Goal: Transaction & Acquisition: Purchase product/service

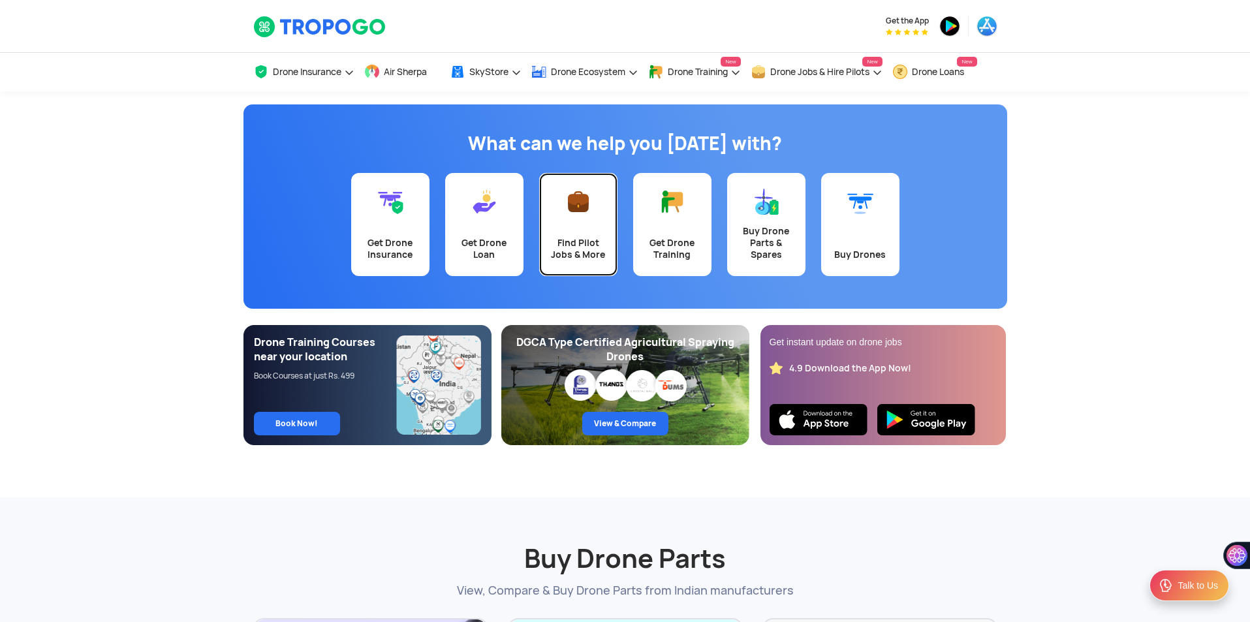
click at [572, 211] on img at bounding box center [578, 202] width 26 height 26
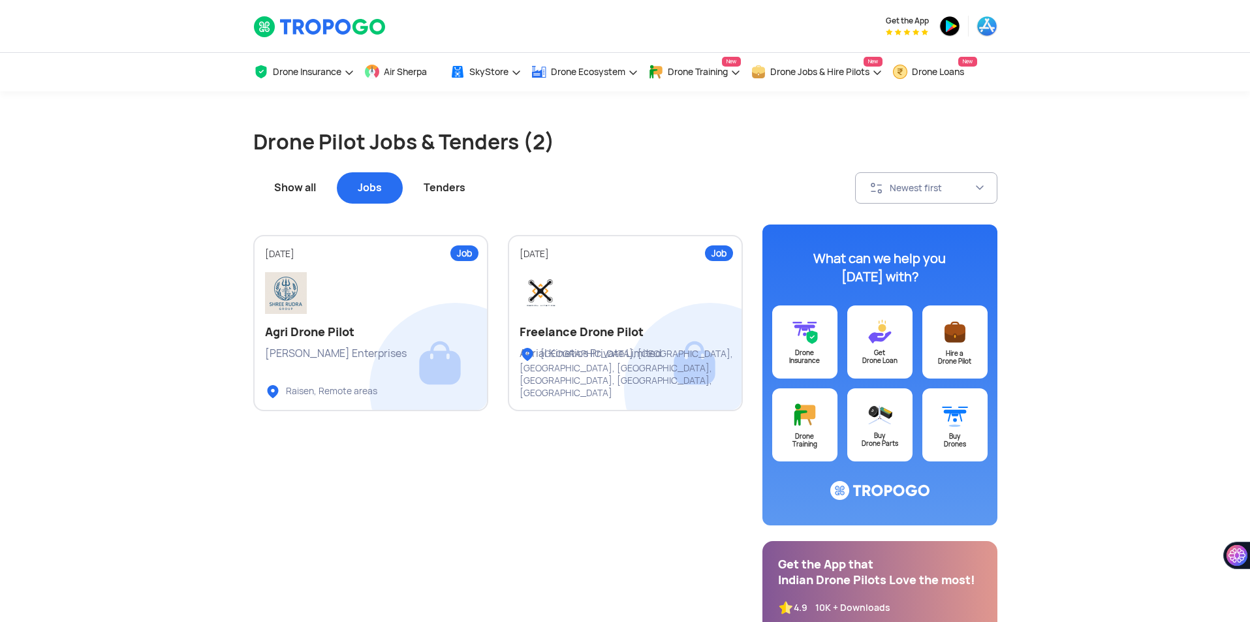
click at [434, 190] on div "Tenders" at bounding box center [445, 187] width 84 height 31
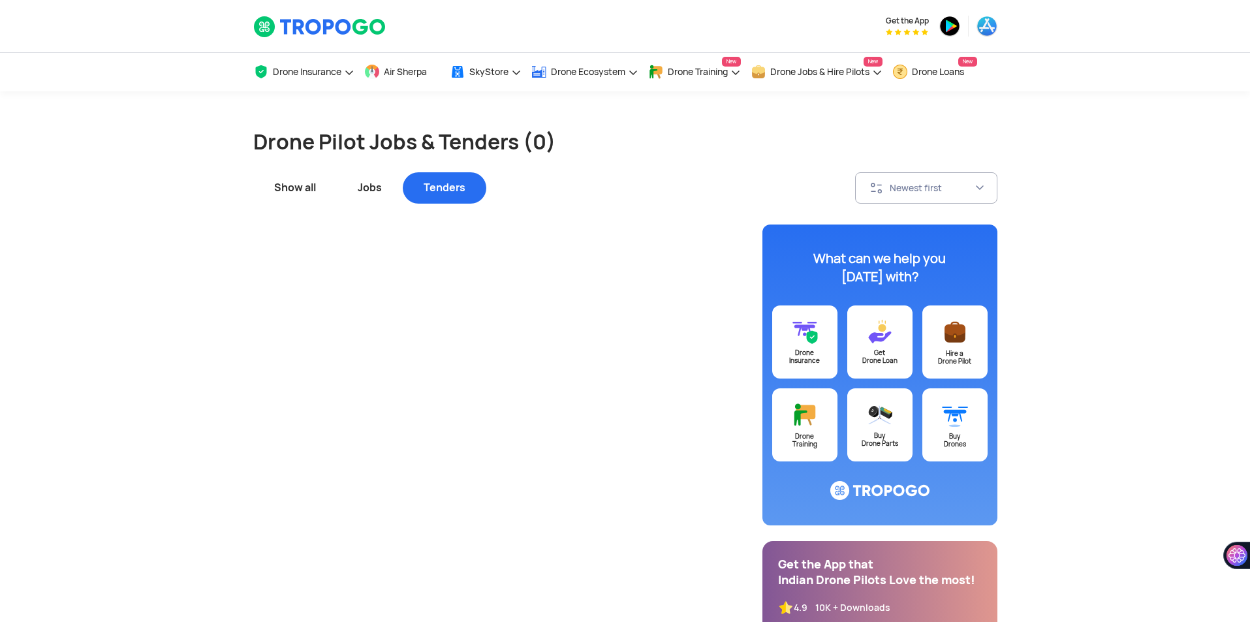
click at [301, 192] on div "Show all" at bounding box center [295, 187] width 84 height 31
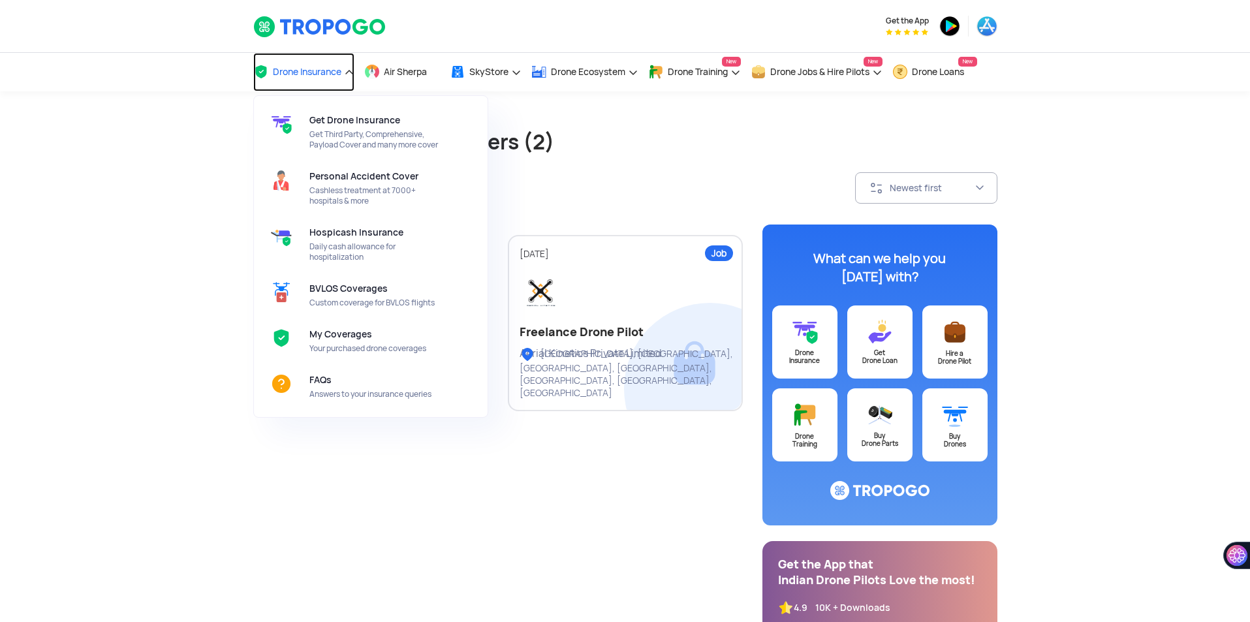
click at [288, 73] on span "Drone Insurance" at bounding box center [307, 72] width 69 height 10
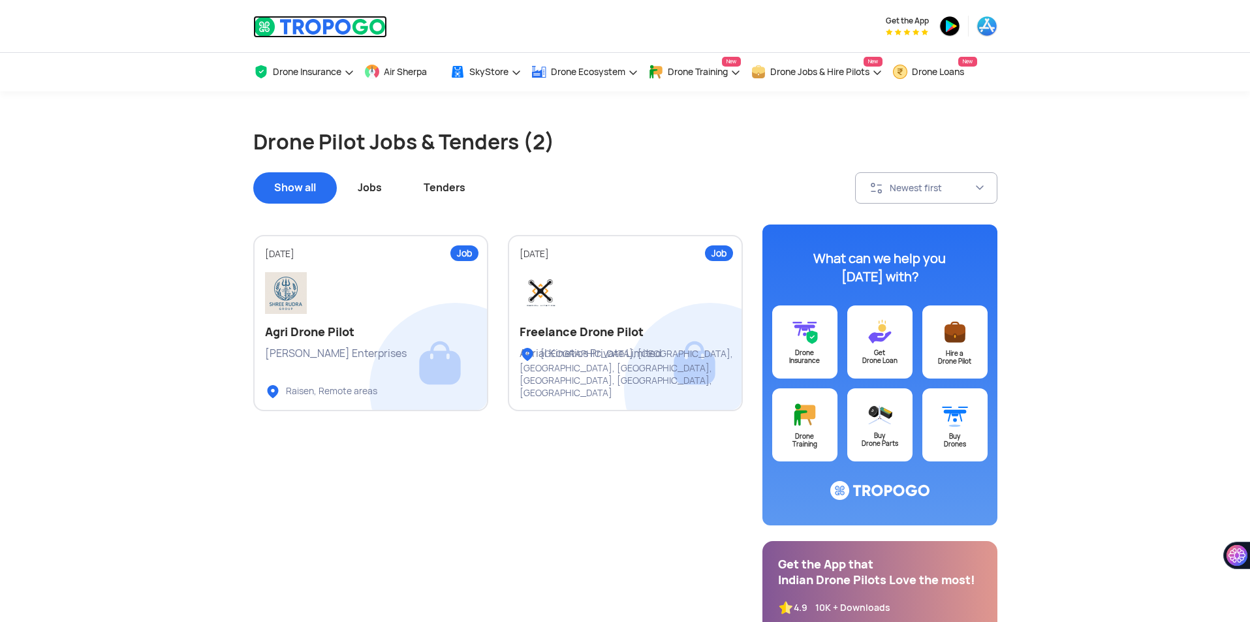
click at [328, 18] on img at bounding box center [320, 27] width 134 height 22
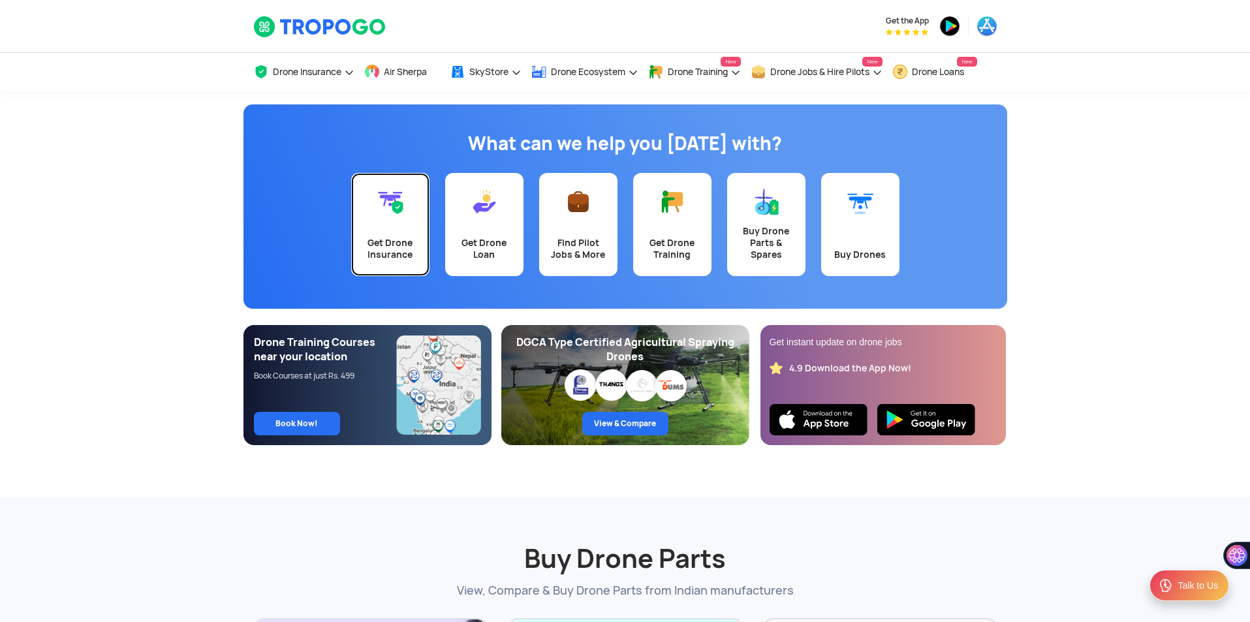
click at [403, 236] on link "Get Drone Insurance" at bounding box center [390, 224] width 78 height 103
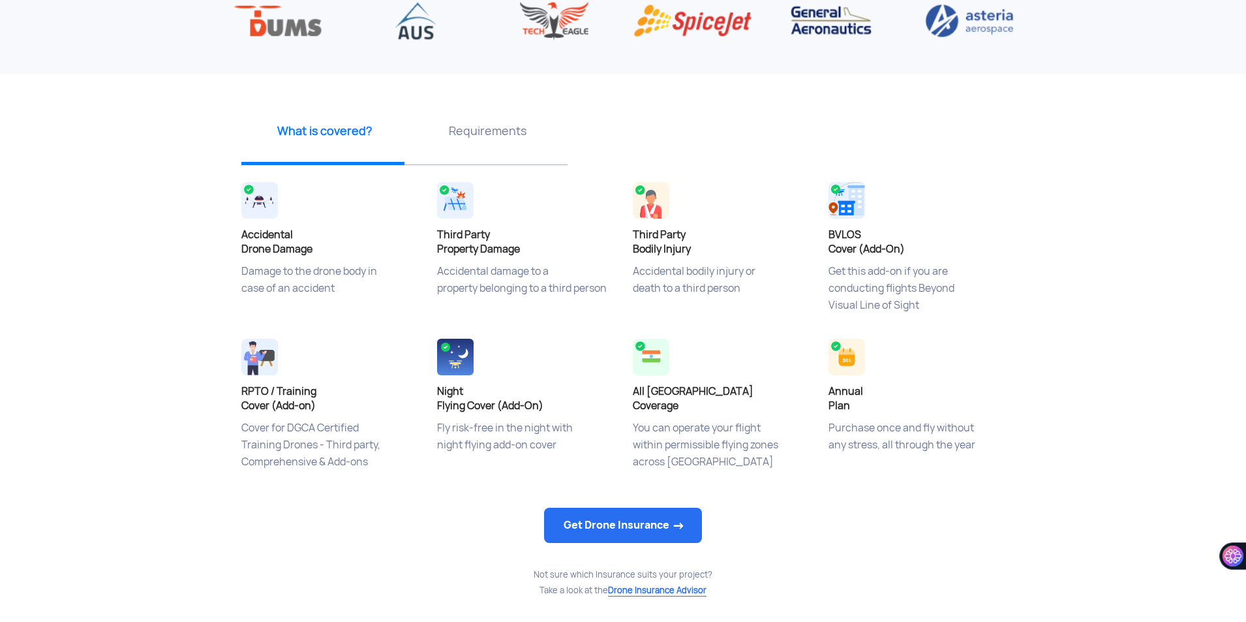
scroll to position [587, 0]
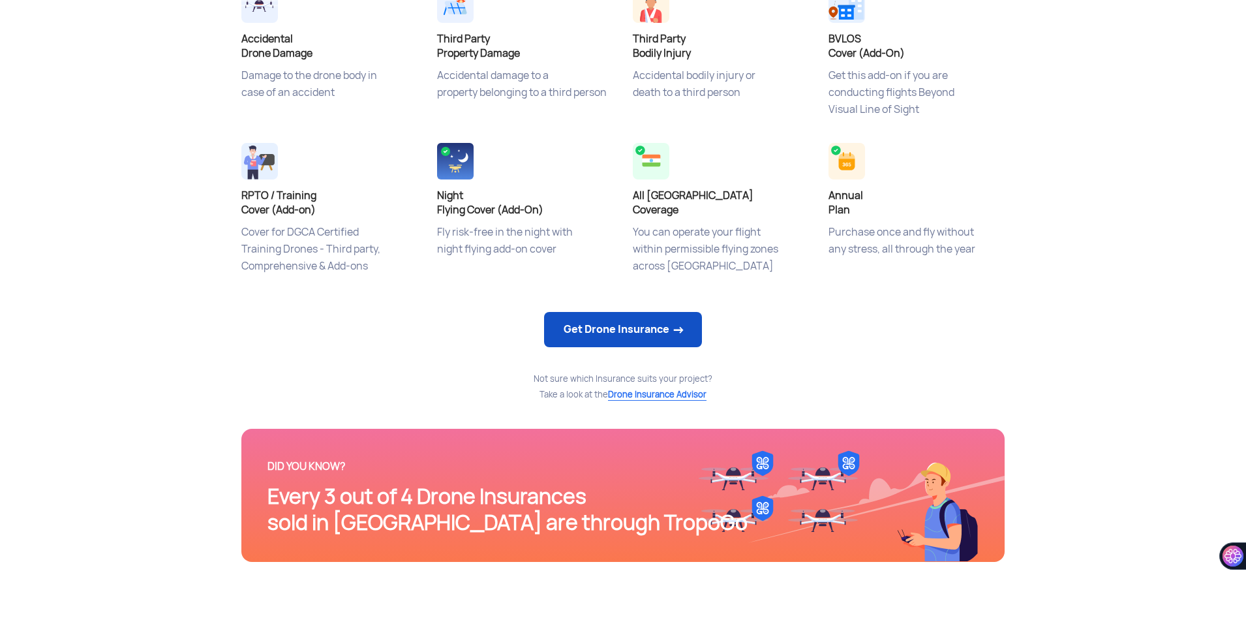
click at [591, 328] on link "Get Drone Insurance" at bounding box center [623, 329] width 158 height 35
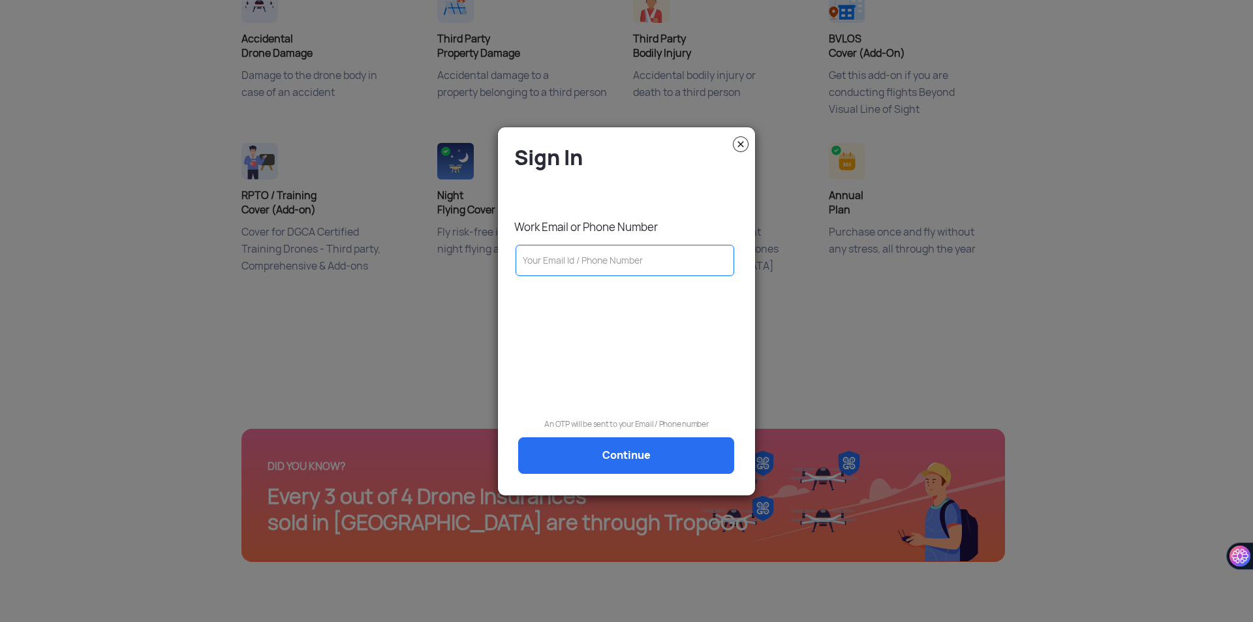
click at [611, 269] on input "text" at bounding box center [624, 260] width 219 height 31
click at [679, 391] on div "Sign In Work Email or Phone Number An OTP will be sent to your Email / Phone nu…" at bounding box center [627, 316] width 238 height 345
click at [641, 482] on div "Sign In Work Email or Phone Number An OTP will be sent to your Email / Phone nu…" at bounding box center [627, 316] width 238 height 345
click at [882, 349] on modal-container "Sign In Work Email or Phone Number An OTP will be sent to your Email / Phone nu…" at bounding box center [626, 311] width 1253 height 622
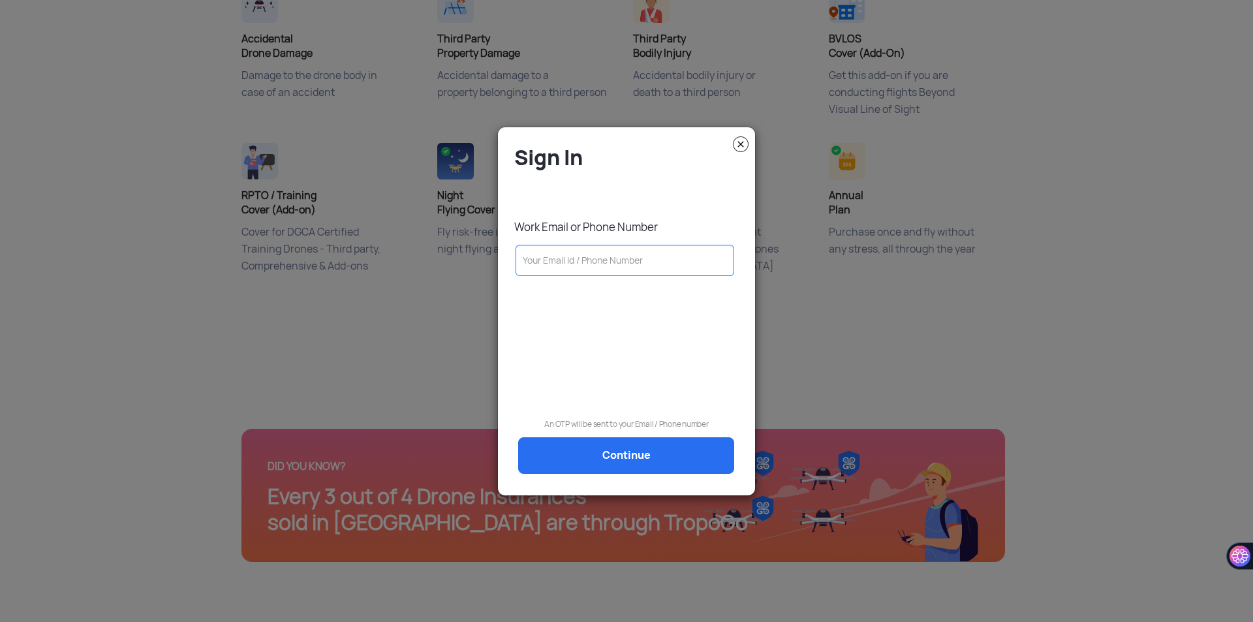
click at [882, 349] on modal-container "Sign In Work Email or Phone Number An OTP will be sent to your Email / Phone nu…" at bounding box center [626, 311] width 1253 height 622
click at [882, 348] on modal-container "Sign In Work Email or Phone Number An OTP will be sent to your Email / Phone nu…" at bounding box center [626, 311] width 1253 height 622
click at [742, 146] on img at bounding box center [741, 144] width 16 height 16
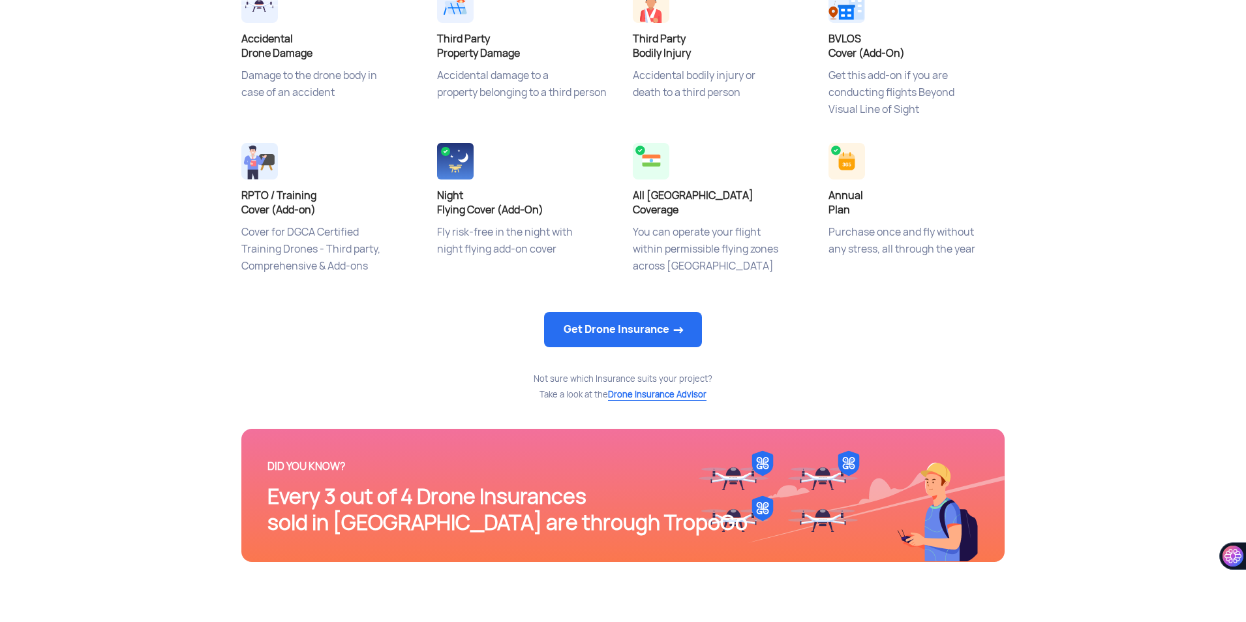
click at [1100, 214] on app-insurance-home-banner "Drone Insurance Buy online at affordable prices Get Drone Insurance ‹ › What is…" at bounding box center [623, 49] width 1246 height 1090
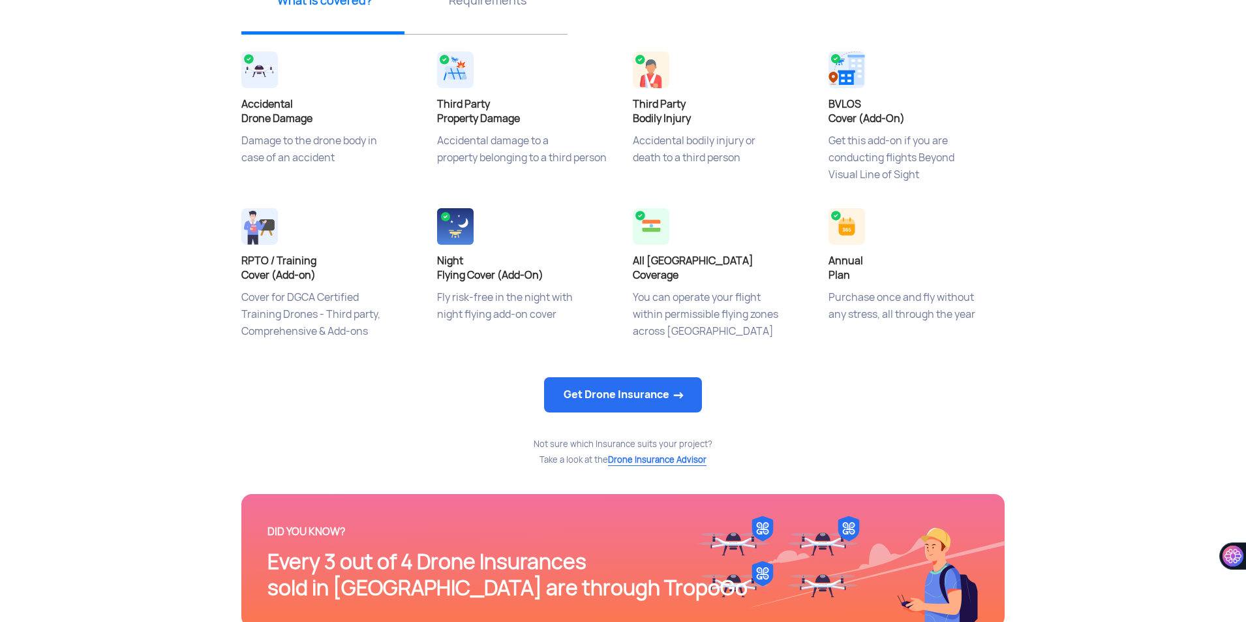
scroll to position [457, 0]
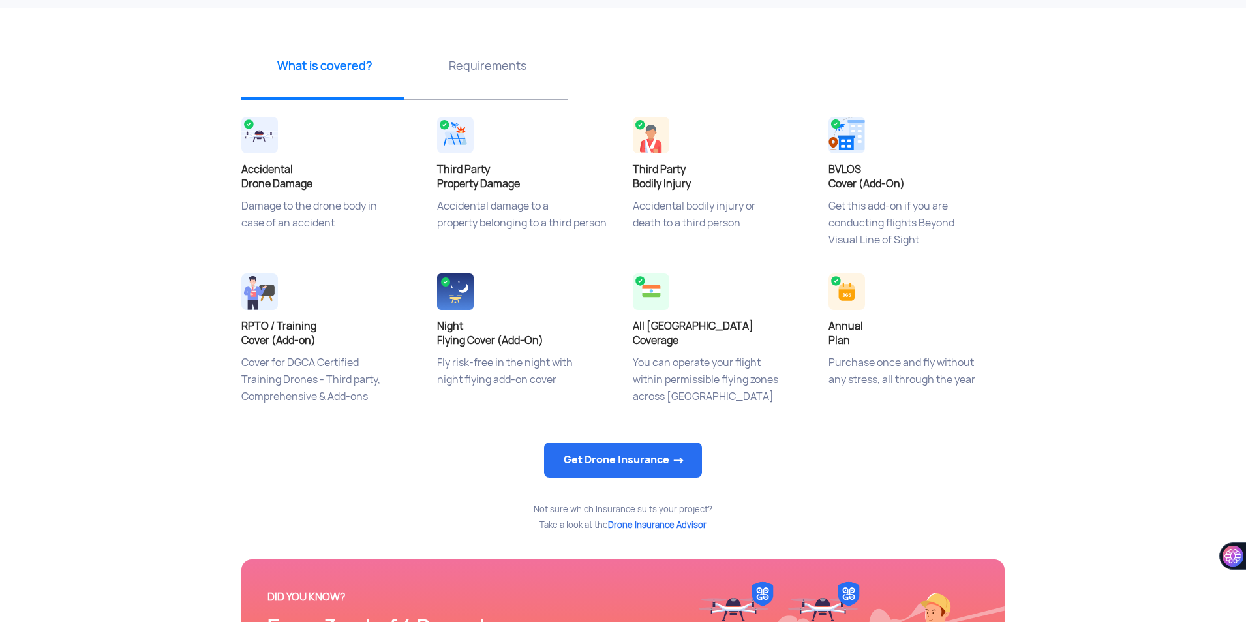
click at [1133, 201] on app-insurance-home-banner "Drone Insurance Buy online at affordable prices Get Drone Insurance ‹ › What is…" at bounding box center [623, 180] width 1246 height 1090
click at [1105, 190] on app-insurance-home-banner "Drone Insurance Buy online at affordable prices Get Drone Insurance ‹ › What is…" at bounding box center [623, 180] width 1246 height 1090
click at [1105, 191] on app-insurance-home-banner "Drone Insurance Buy online at affordable prices Get Drone Insurance ‹ › What is…" at bounding box center [623, 180] width 1246 height 1090
click at [521, 72] on p "Requirements" at bounding box center [487, 65] width 153 height 16
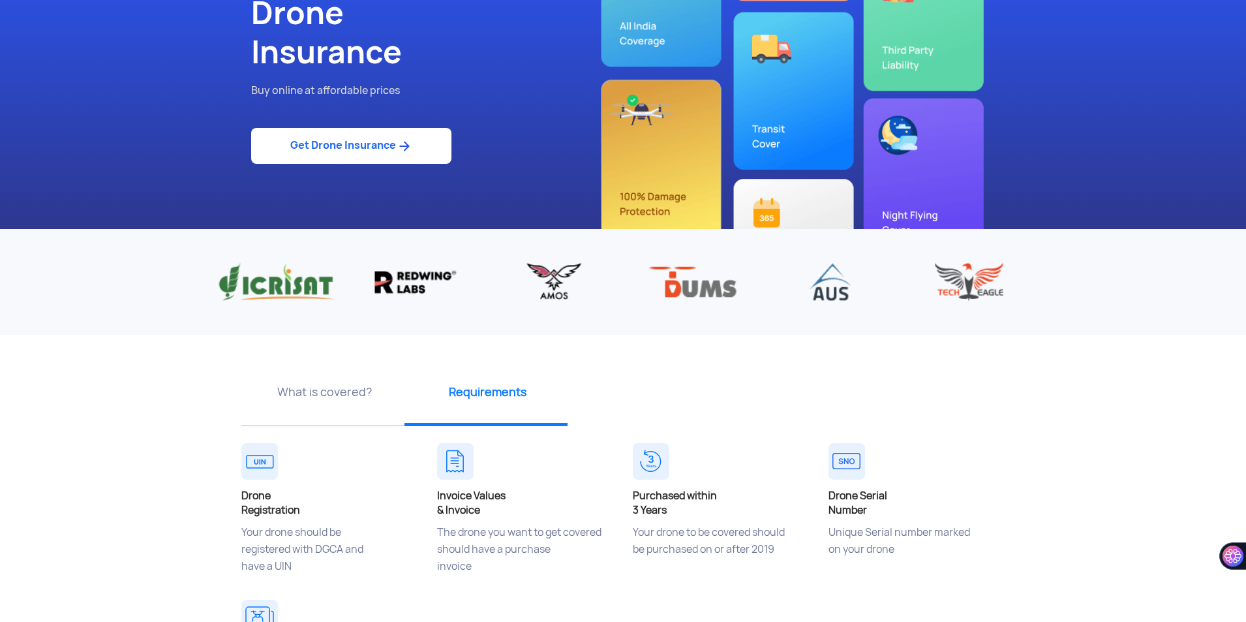
scroll to position [0, 0]
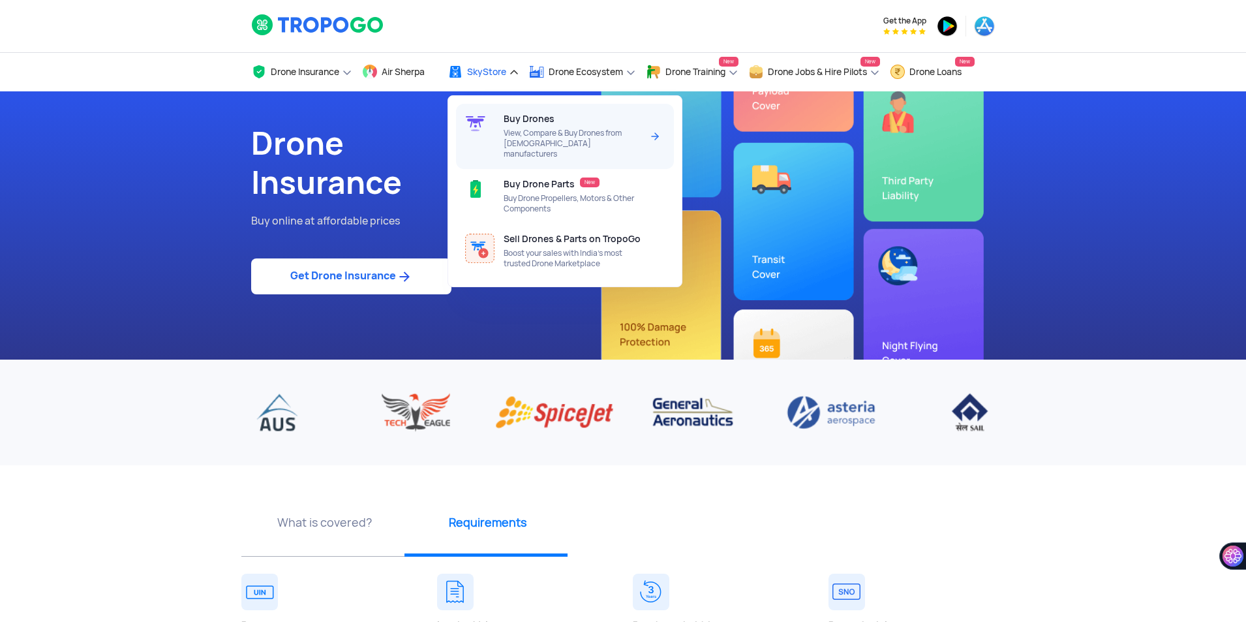
click at [517, 144] on span "View, Compare & Buy Drones from [DEMOGRAPHIC_DATA] manufacturers" at bounding box center [573, 143] width 138 height 31
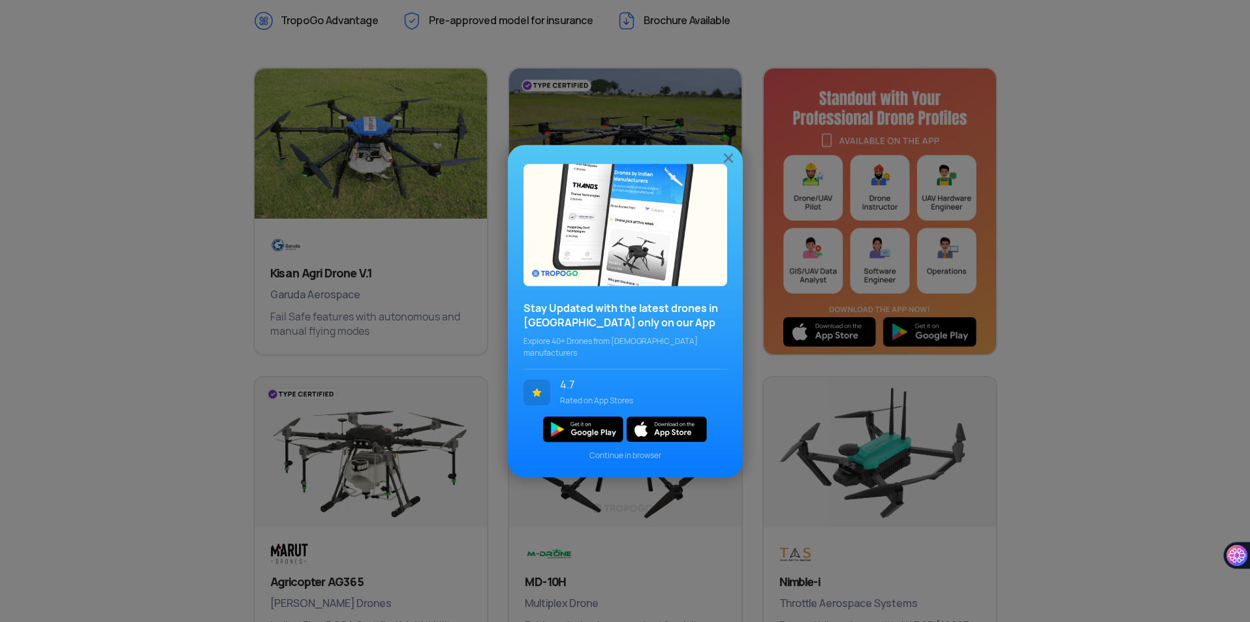
scroll to position [652, 0]
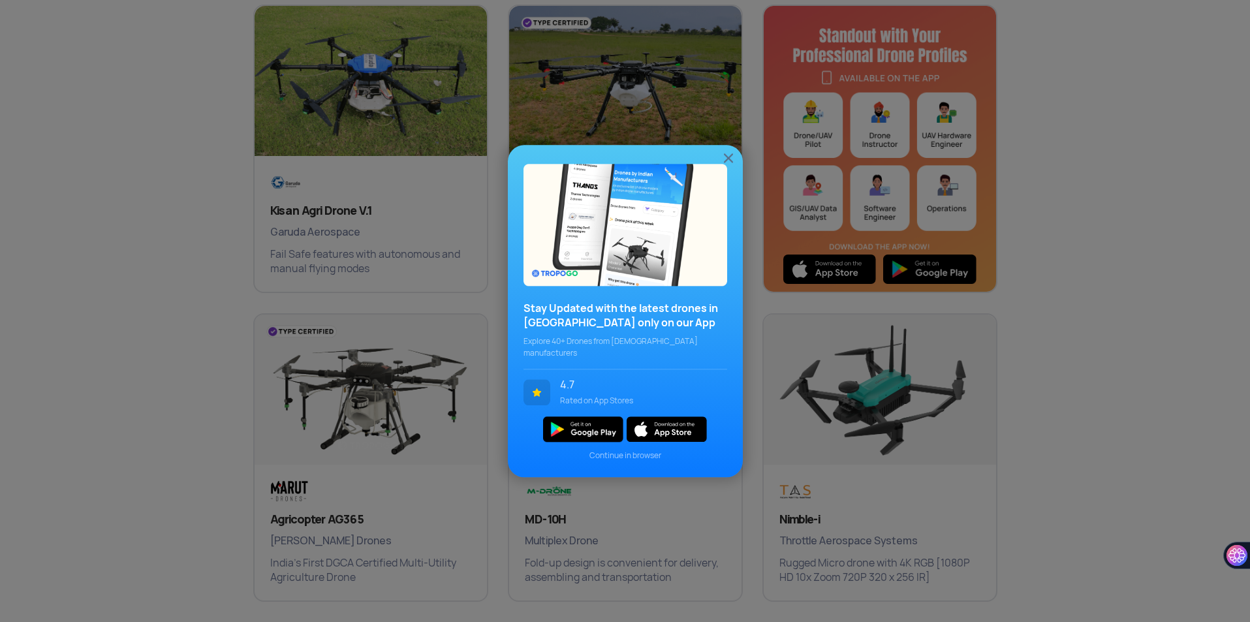
click at [1129, 298] on div "Stay Updated with the latest drones in [GEOGRAPHIC_DATA] only on our App Explor…" at bounding box center [625, 311] width 1250 height 622
click at [725, 156] on img at bounding box center [728, 158] width 16 height 16
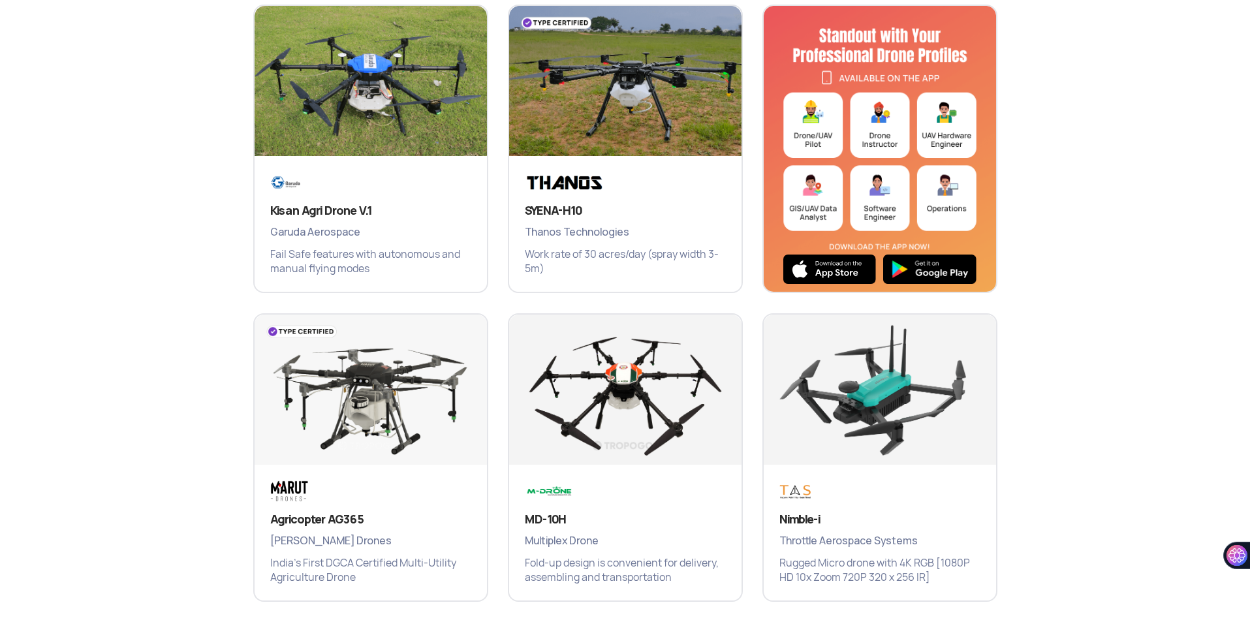
click at [1143, 209] on section "FILTERS Compare Drones All Purpose Drone Parts New Agricultural Survey & inspec…" at bounding box center [625, 263] width 1250 height 914
click at [1133, 210] on section "FILTERS Compare Drones All Purpose Drone Parts New Agricultural Survey & inspec…" at bounding box center [625, 263] width 1250 height 914
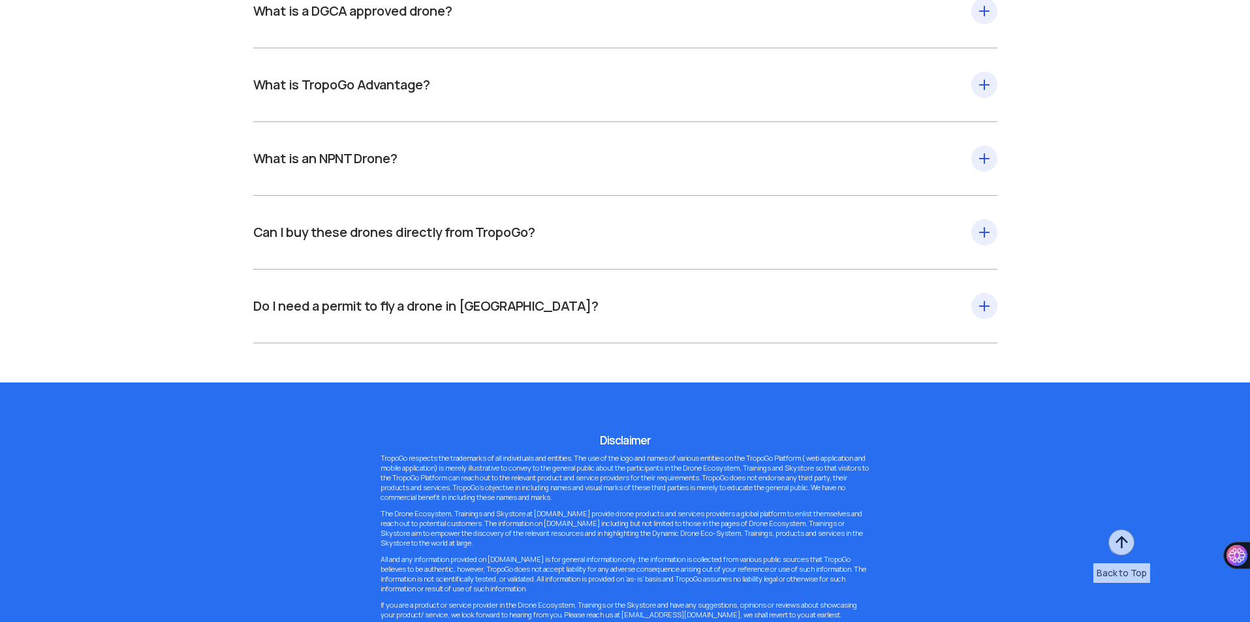
scroll to position [1957, 0]
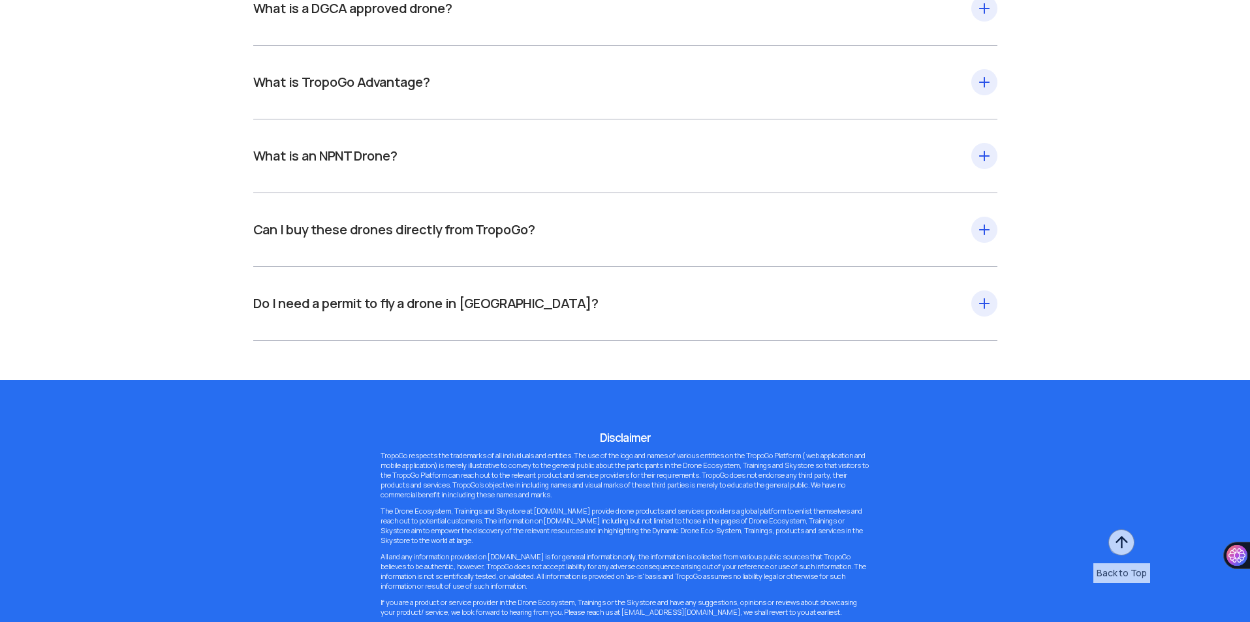
click at [577, 241] on div "Can I buy these drones directly from TropoGo? At this moment, you can put an en…" at bounding box center [625, 230] width 744 height 74
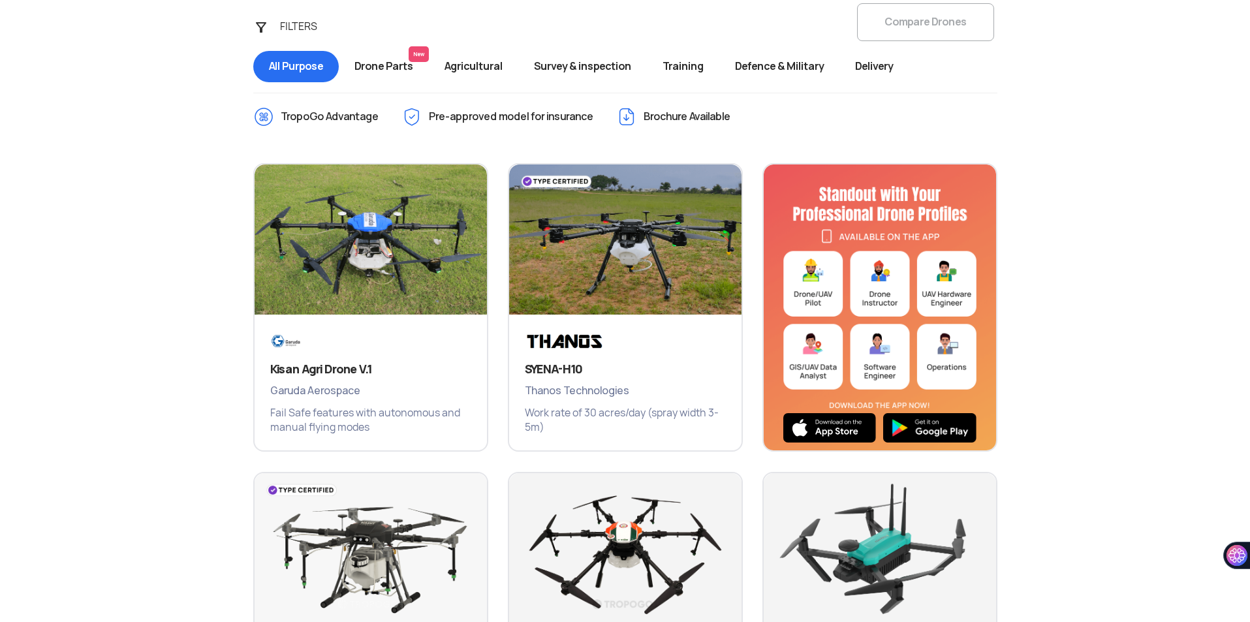
scroll to position [261, 0]
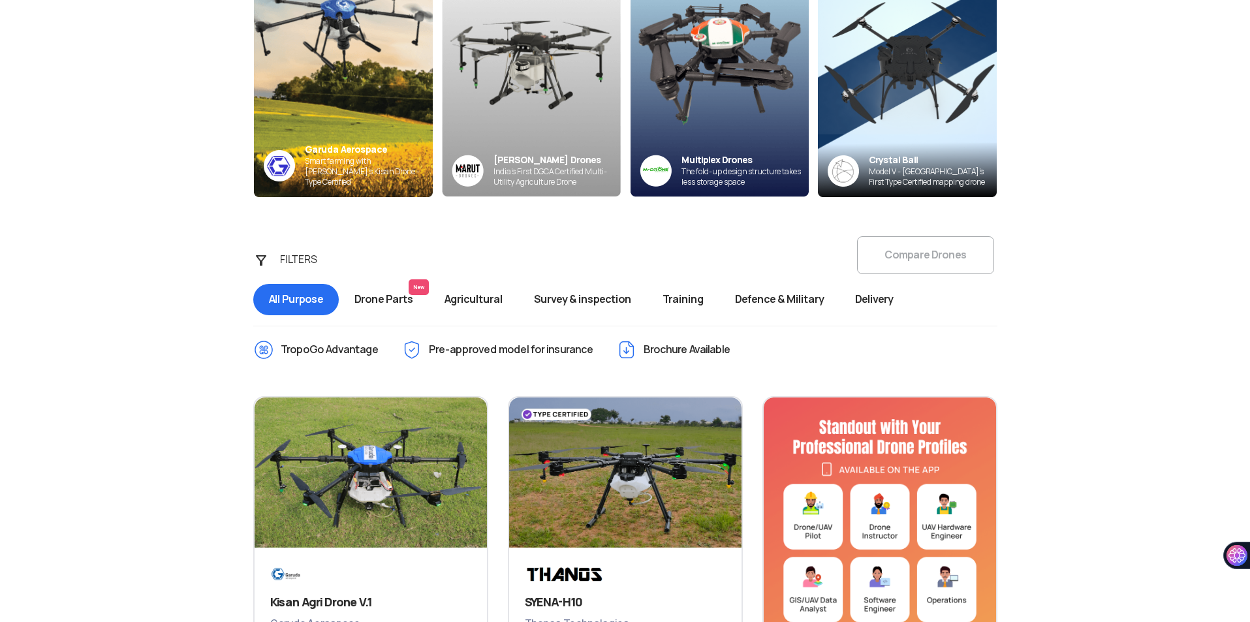
click at [690, 303] on span "Training" at bounding box center [683, 299] width 72 height 31
